Goal: Go to known website: Access a specific website the user already knows

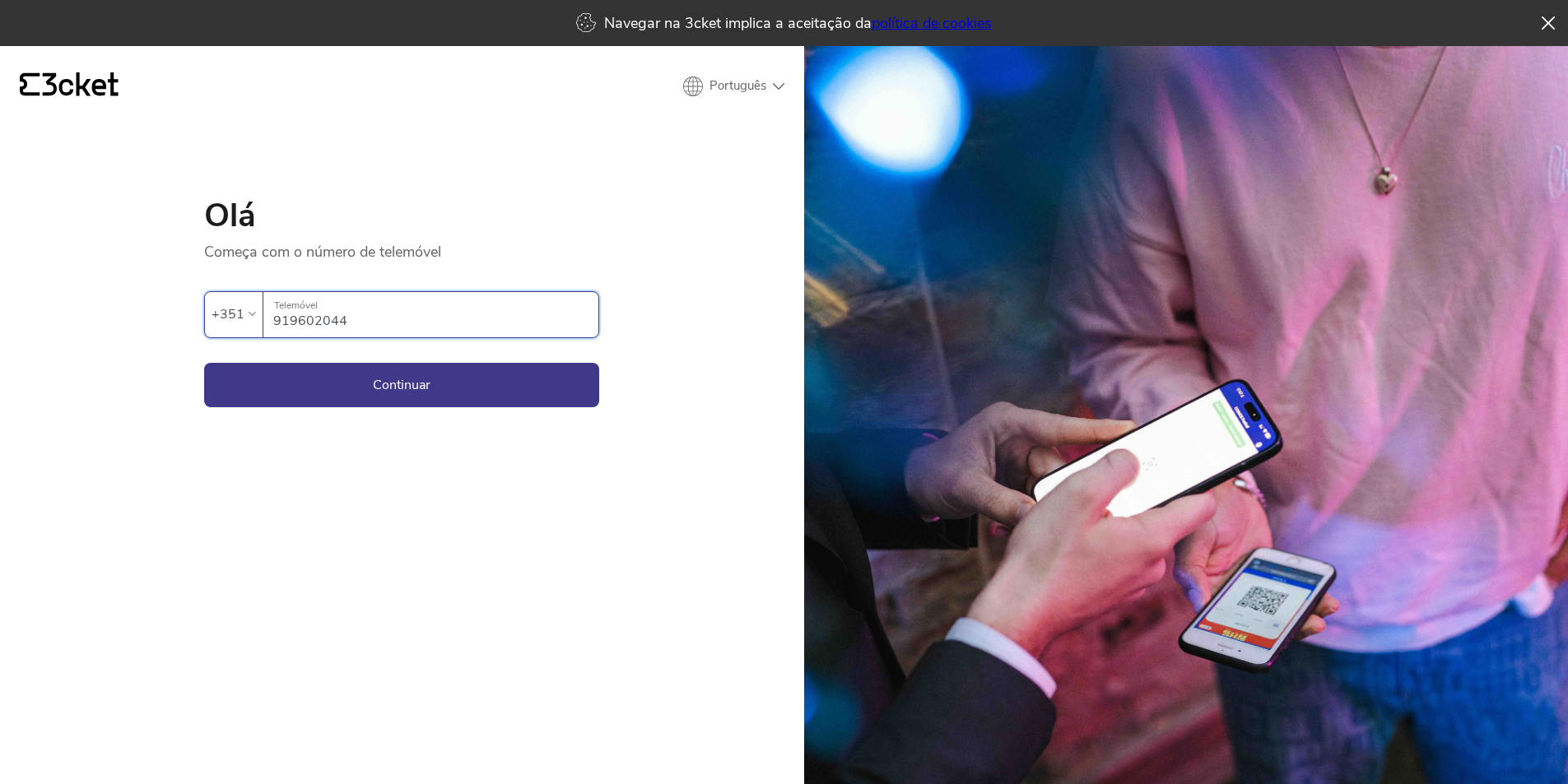
click at [422, 318] on input "919602044" at bounding box center [436, 314] width 325 height 45
type input "919602044"
click at [205, 362] on button "Continuar" at bounding box center [402, 384] width 395 height 45
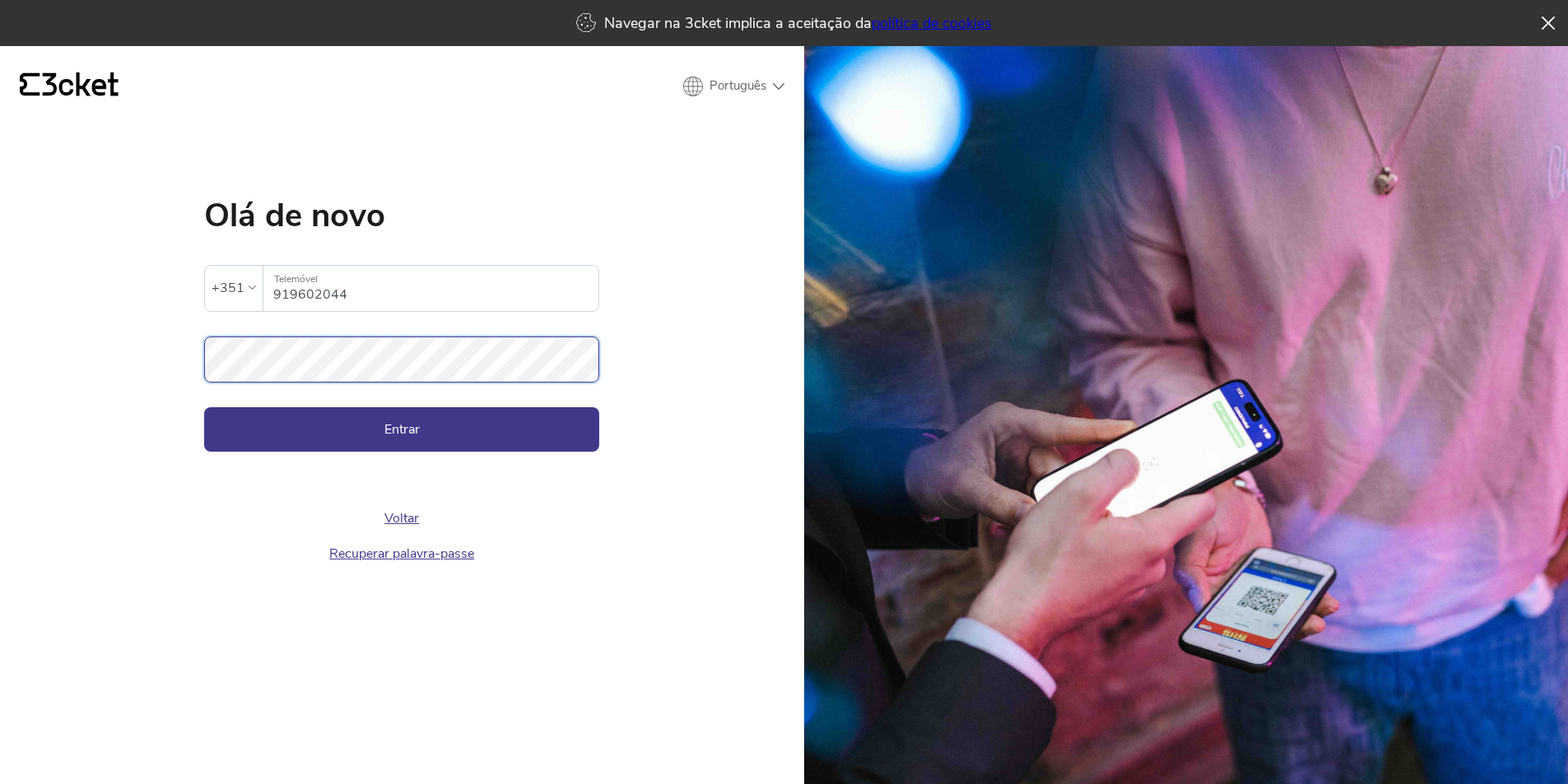
click at [205, 407] on button "Entrar" at bounding box center [402, 429] width 395 height 45
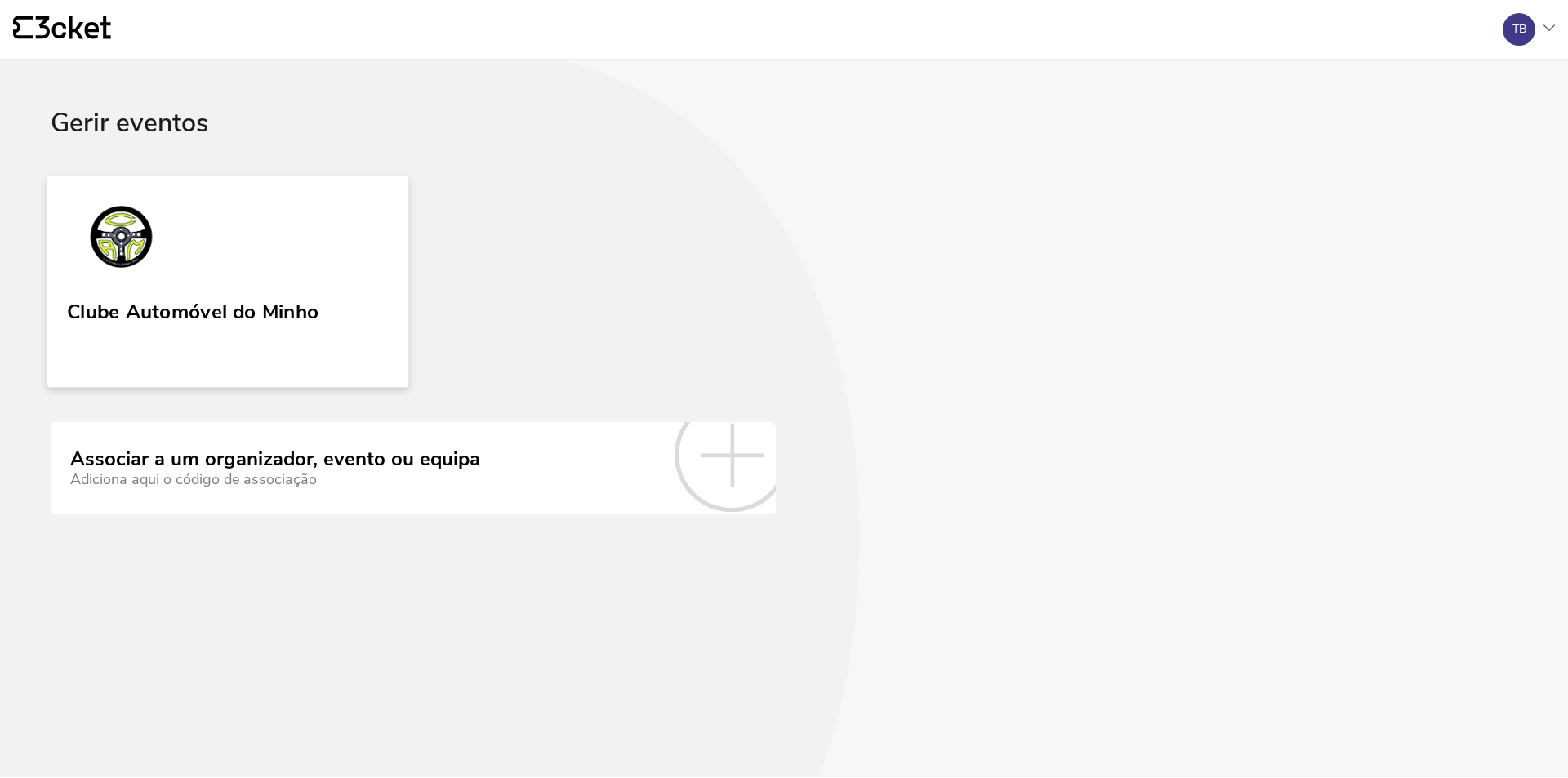
click at [240, 316] on div "Clube Automóvel do Minho" at bounding box center [192, 308] width 252 height 30
